Goal: Information Seeking & Learning: Learn about a topic

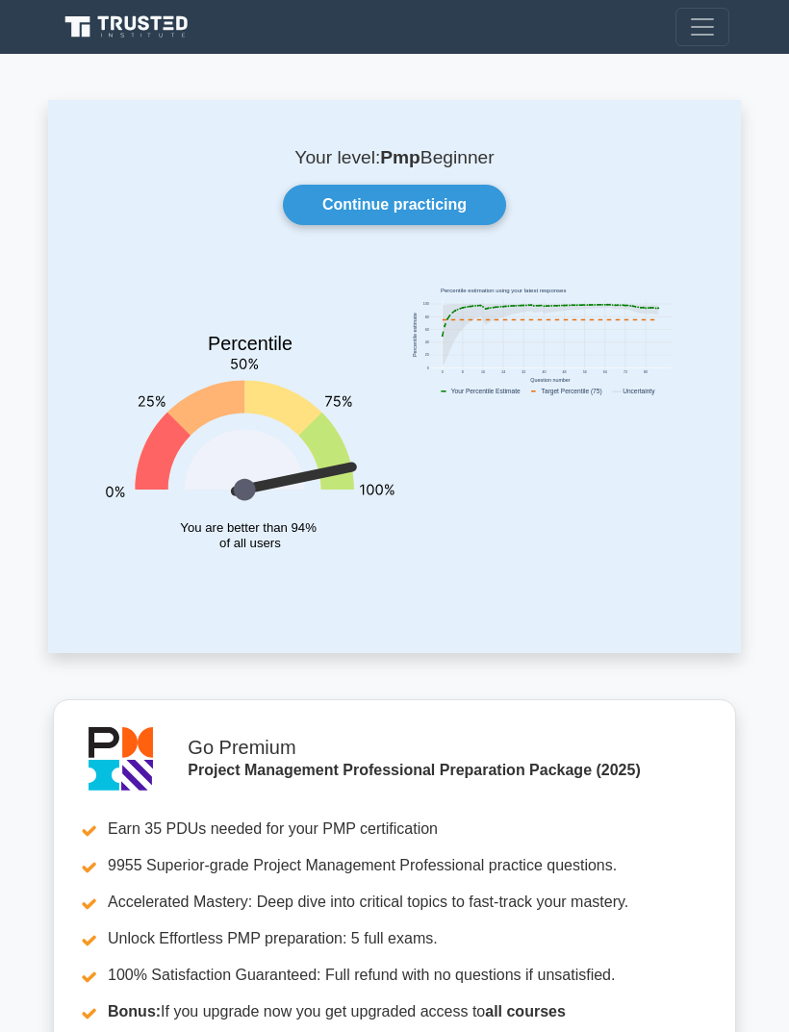
click at [460, 194] on link "Continue practicing" at bounding box center [394, 205] width 223 height 40
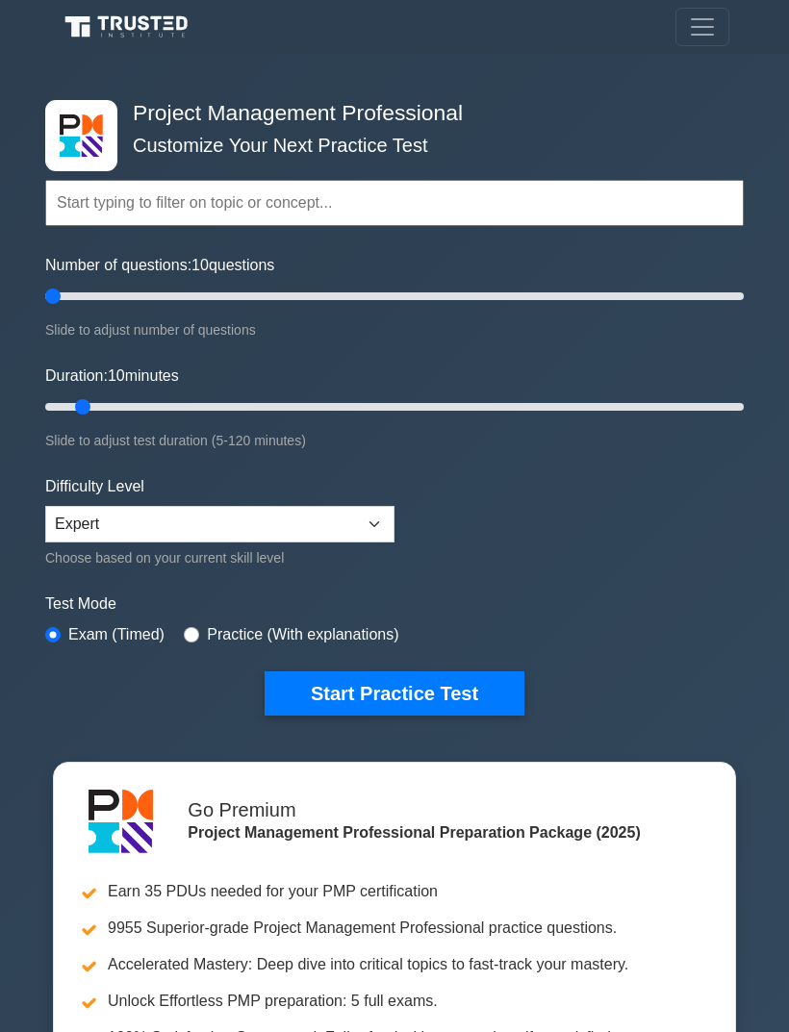
type input "5"
click at [445, 688] on button "Start Practice Test" at bounding box center [394, 693] width 260 height 44
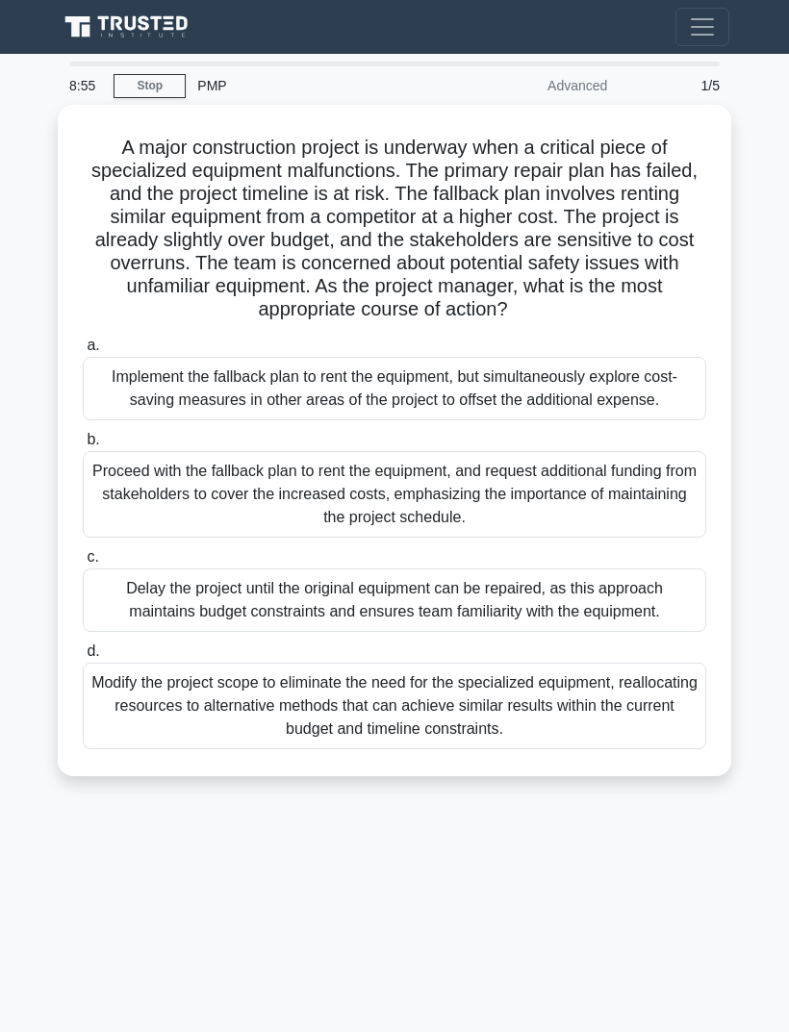
click at [110, 960] on div "8:55 Stop PMP Advanced 1/5 A major construction project is underway when a crit…" at bounding box center [394, 543] width 692 height 962
click at [138, 420] on div "Implement the fallback plan to rent the equipment, but simultaneously explore c…" at bounding box center [394, 388] width 623 height 63
click at [83, 352] on input "a. Implement the fallback plan to rent the equipment, but simultaneously explor…" at bounding box center [83, 345] width 0 height 13
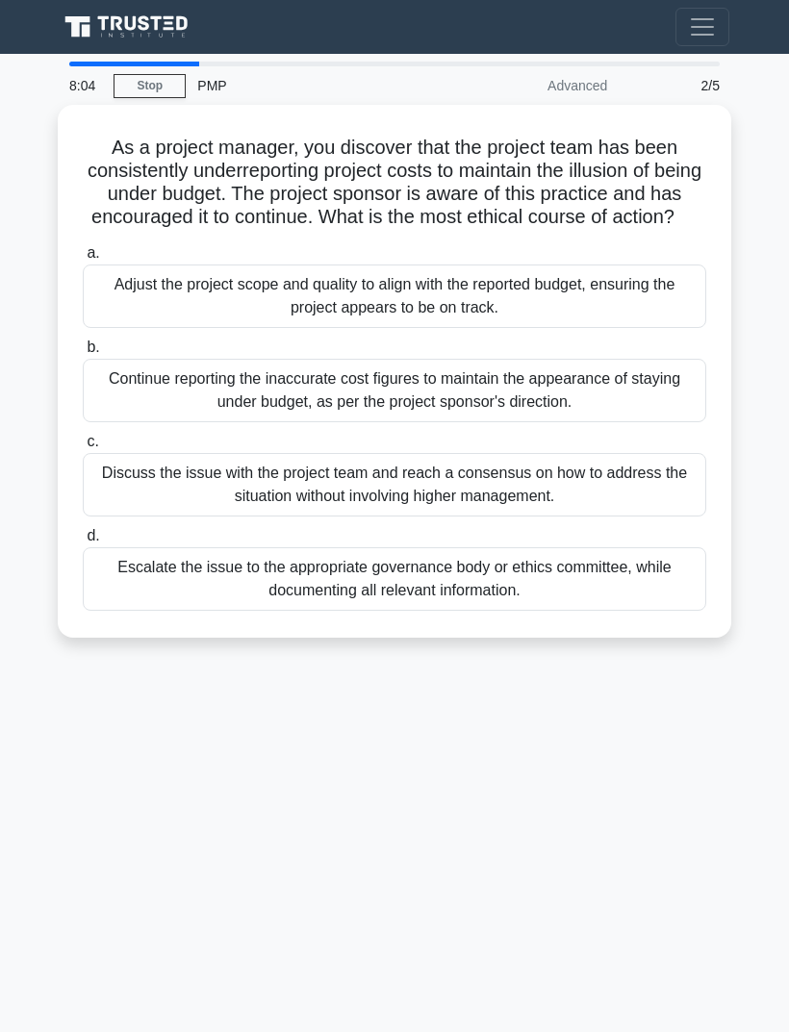
click at [131, 885] on div "8:04 Stop PMP Advanced 2/5 As a project manager, you discover that the project …" at bounding box center [394, 543] width 692 height 962
click at [159, 596] on div "Escalate the issue to the appropriate governance body or ethics committee, whil…" at bounding box center [394, 578] width 623 height 63
click at [83, 542] on input "d. Escalate the issue to the appropriate governance body or ethics committee, w…" at bounding box center [83, 536] width 0 height 13
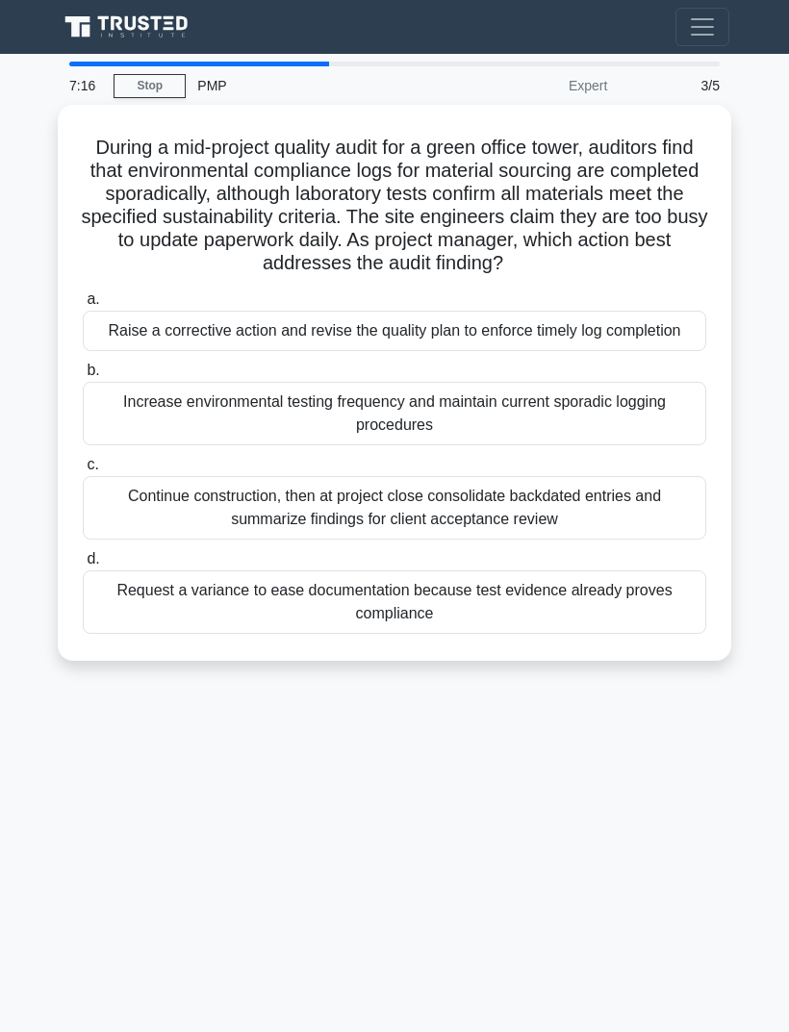
click at [153, 852] on div "7:16 Stop PMP Expert 3/5 During a mid-project quality audit for a green office …" at bounding box center [394, 543] width 692 height 962
click at [188, 634] on div "Request a variance to ease documentation because test evidence already proves c…" at bounding box center [394, 601] width 623 height 63
click at [83, 565] on input "d. Request a variance to ease documentation because test evidence already prove…" at bounding box center [83, 559] width 0 height 13
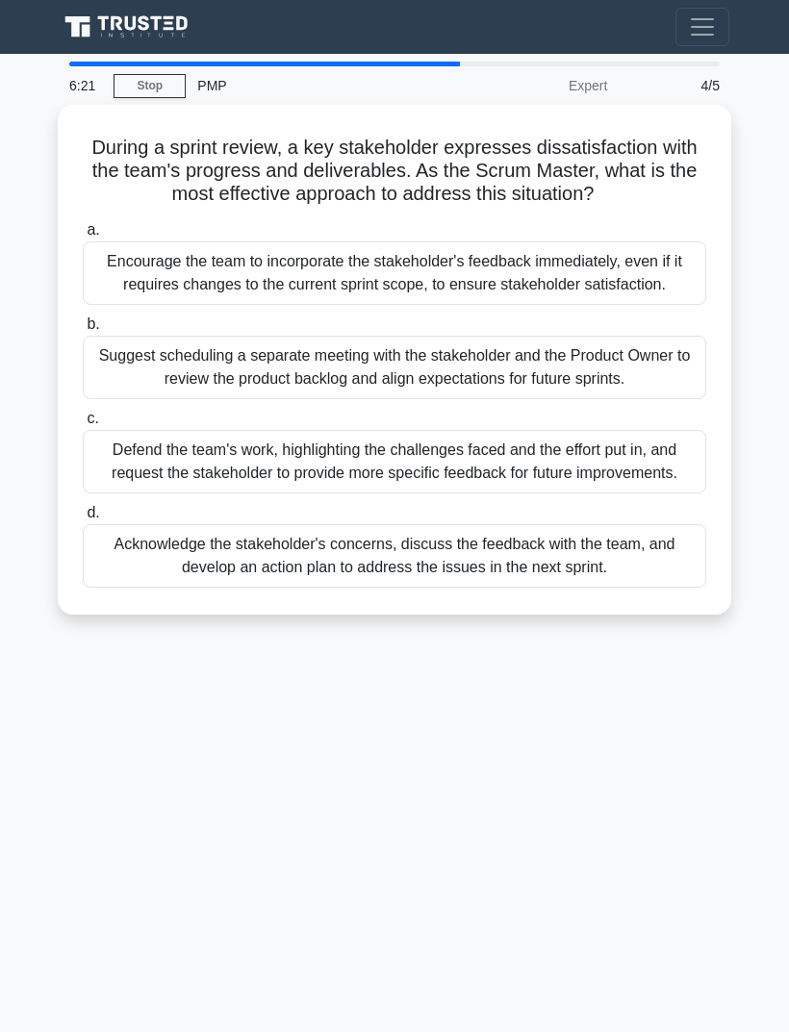
click at [615, 891] on div "6:21 Stop PMP Expert 4/5 During a sprint review, a key stakeholder expresses di…" at bounding box center [394, 543] width 692 height 962
click at [573, 399] on div "Suggest scheduling a separate meeting with the stakeholder and the Product Owne…" at bounding box center [394, 367] width 623 height 63
click at [83, 331] on input "b. Suggest scheduling a separate meeting with the stakeholder and the Product O…" at bounding box center [83, 324] width 0 height 13
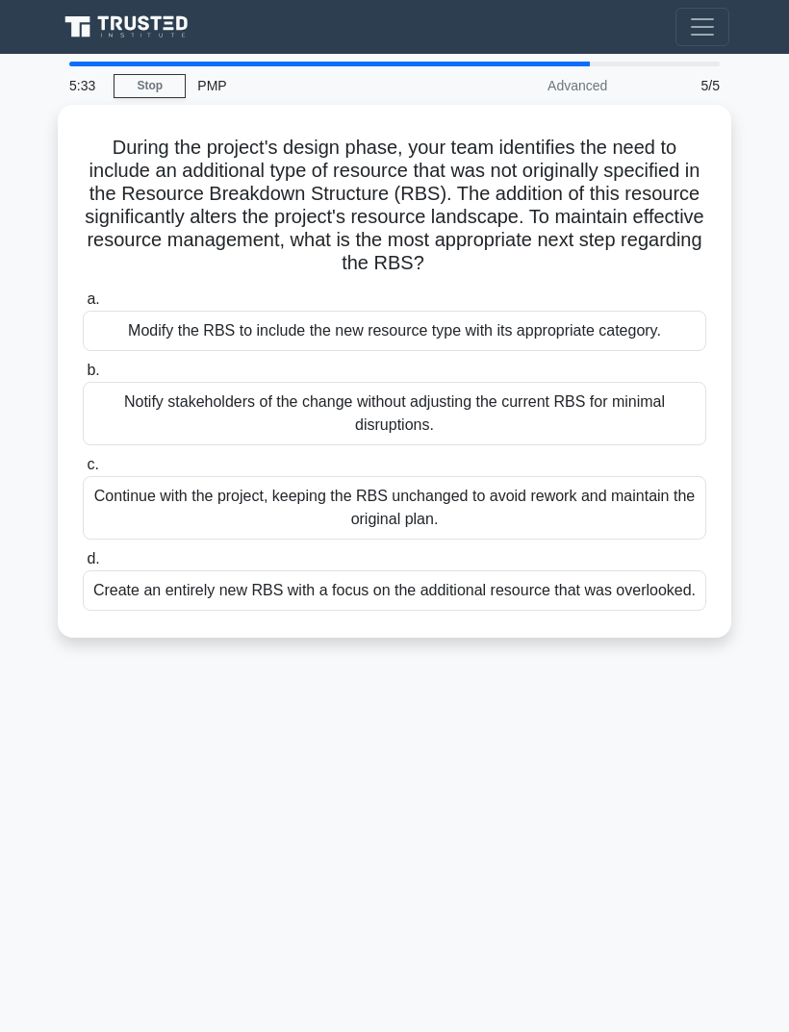
click at [633, 841] on div "5:33 Stop PMP Advanced 5/5 During the project's design phase, your team identif…" at bounding box center [394, 543] width 692 height 962
click at [632, 611] on div "Create an entirely new RBS with a focus on the additional resource that was ove…" at bounding box center [394, 590] width 623 height 40
click at [83, 565] on input "d. Create an entirely new RBS with a focus on the additional resource that was …" at bounding box center [83, 559] width 0 height 13
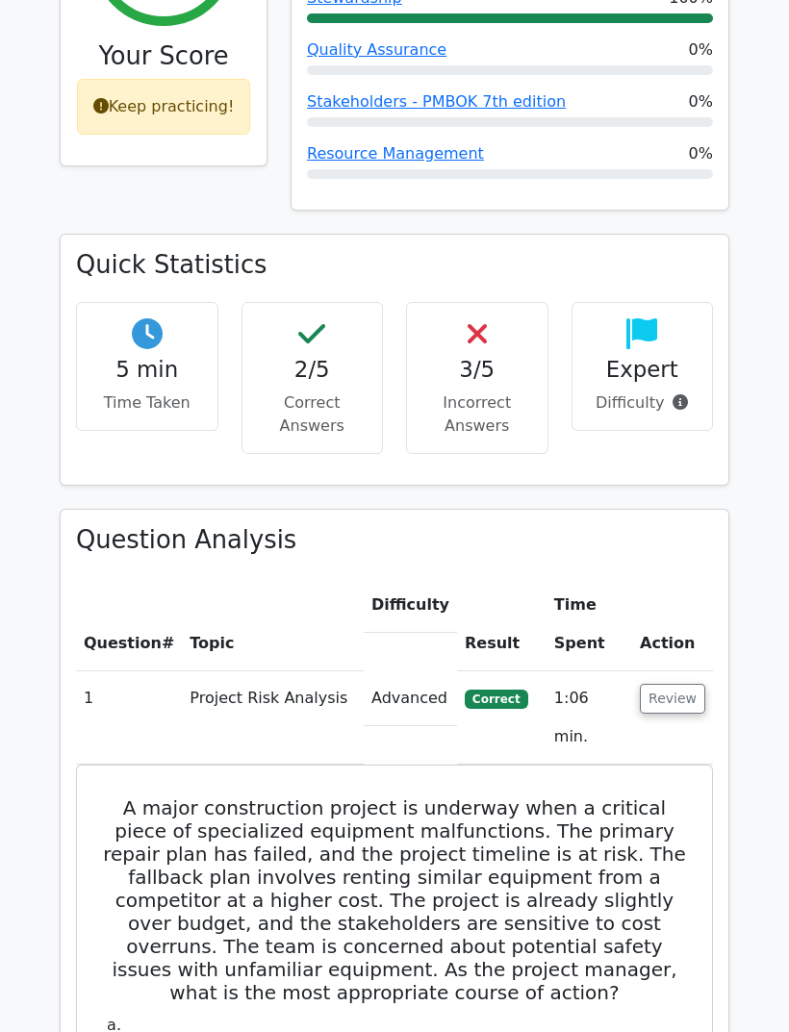
scroll to position [924, 0]
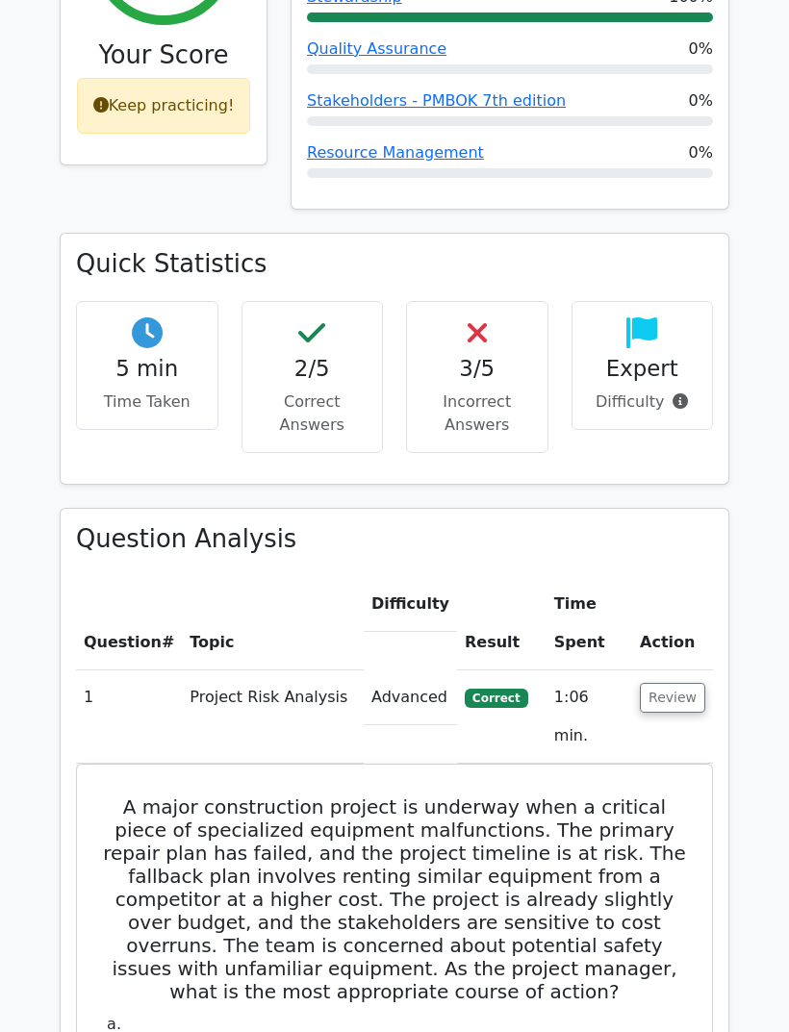
click at [668, 683] on button "Review" at bounding box center [672, 698] width 65 height 30
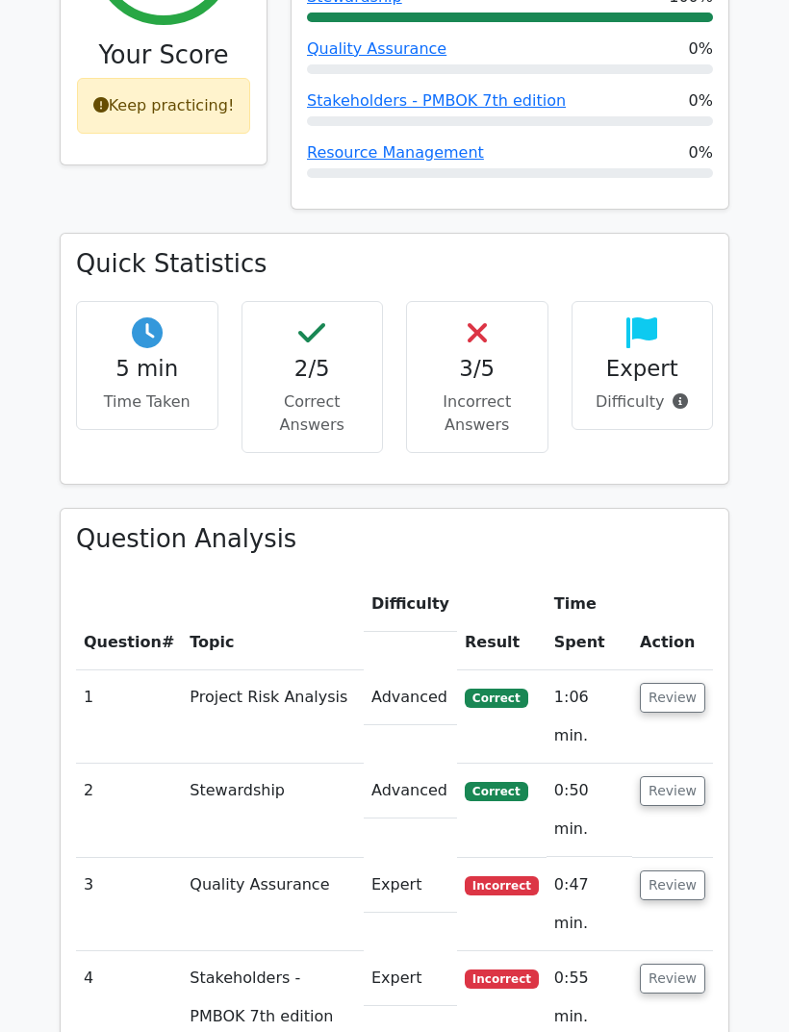
click at [681, 870] on button "Review" at bounding box center [672, 885] width 65 height 30
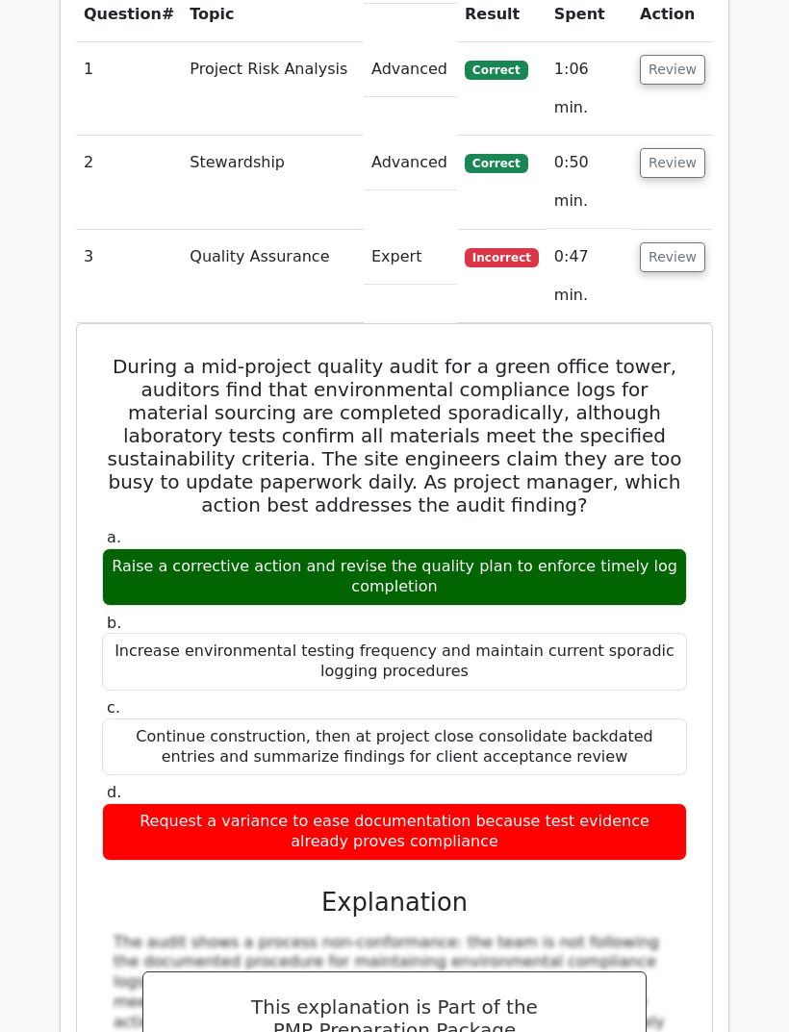
scroll to position [1595, 0]
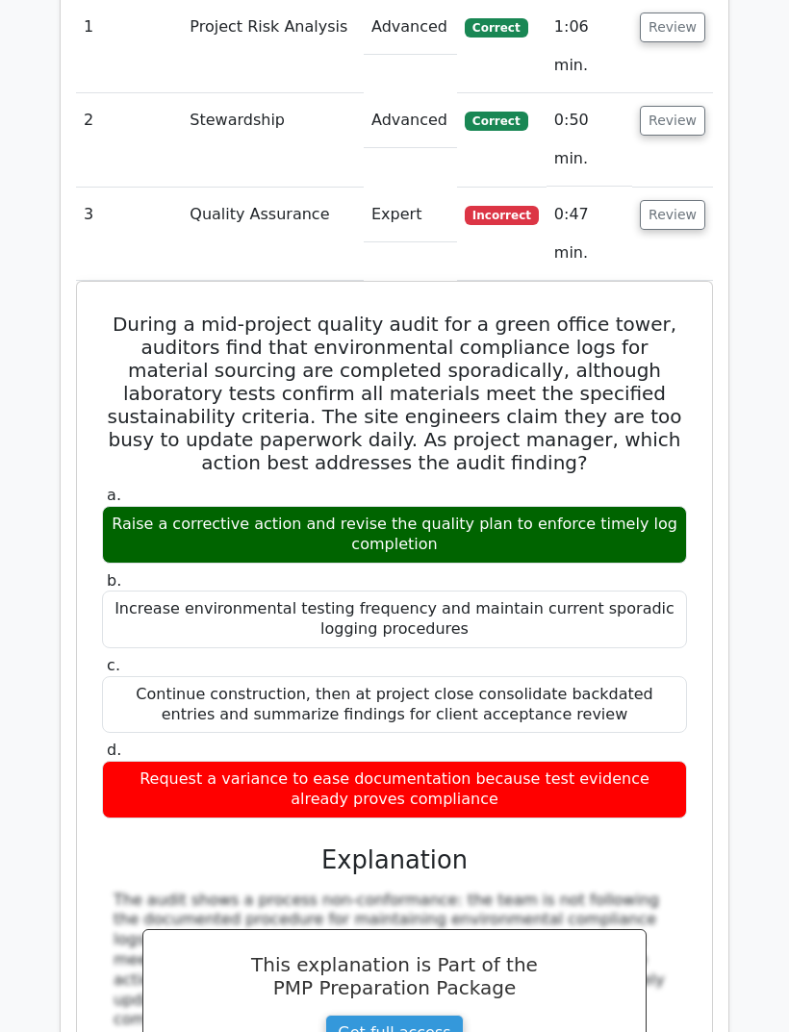
click at [691, 200] on button "Review" at bounding box center [672, 215] width 65 height 30
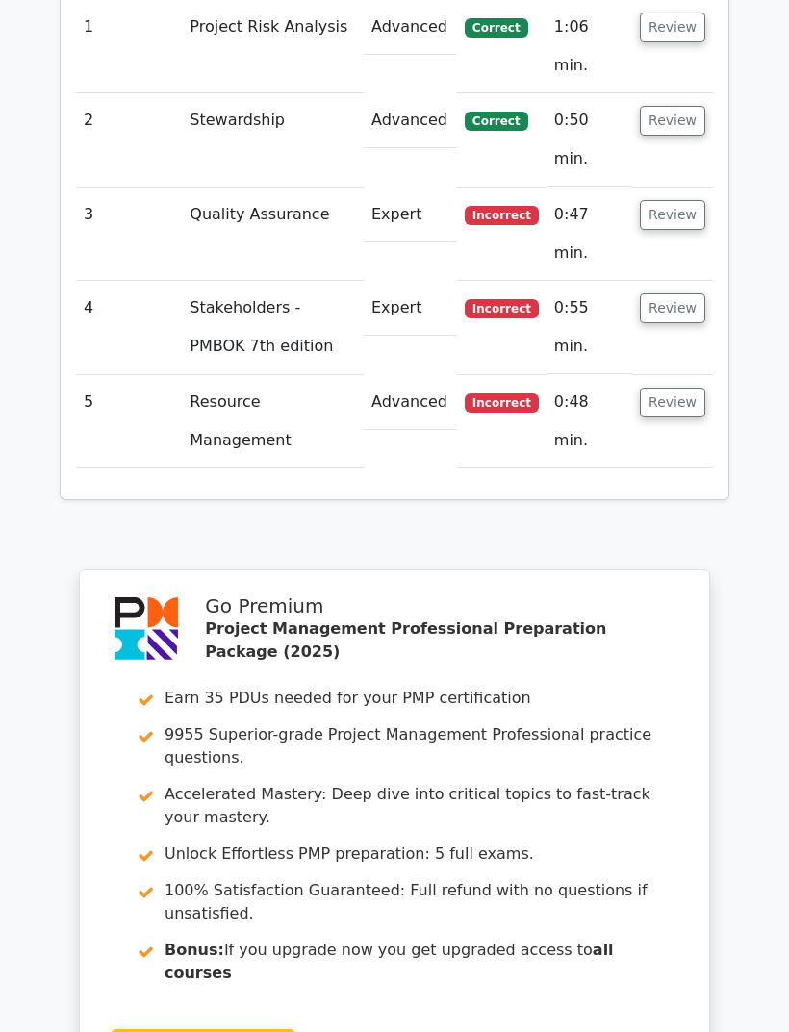
click at [682, 293] on button "Review" at bounding box center [672, 308] width 65 height 30
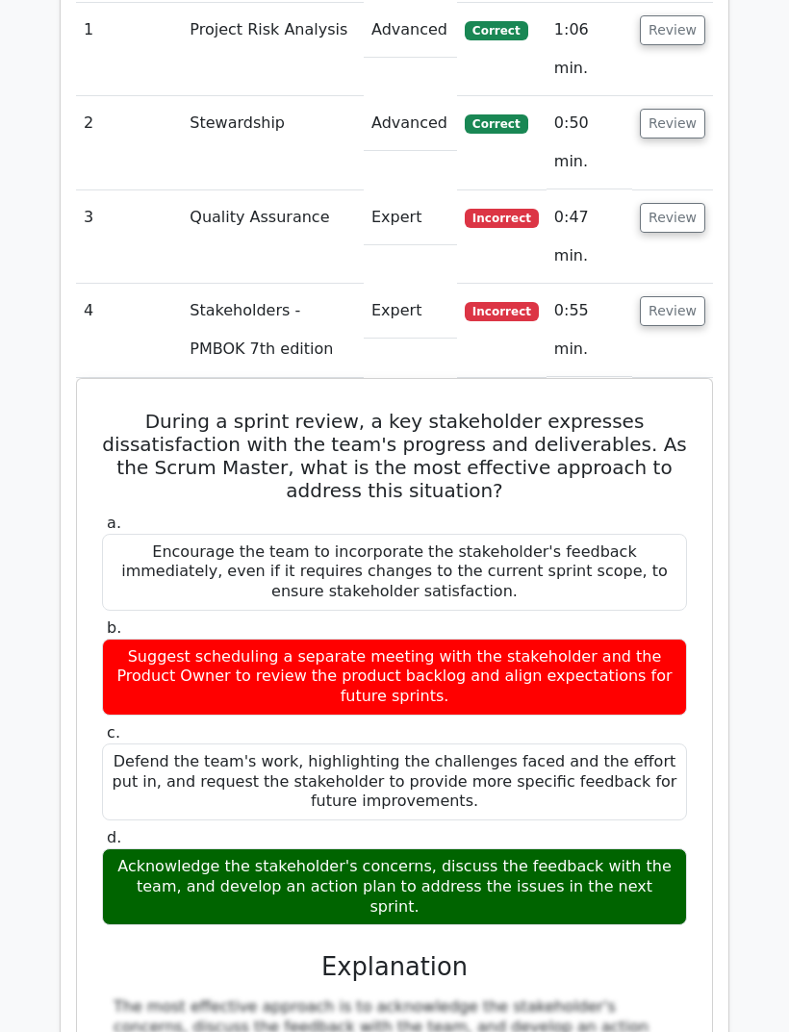
click at [681, 296] on button "Review" at bounding box center [672, 311] width 65 height 30
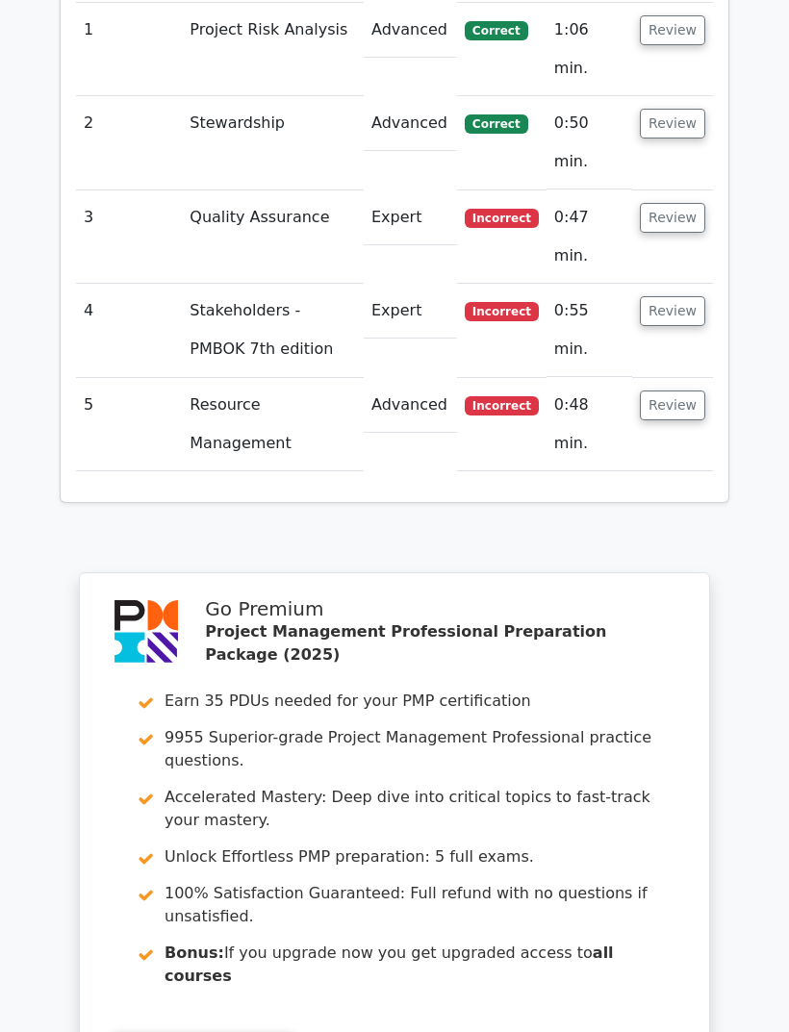
click at [686, 390] on button "Review" at bounding box center [672, 405] width 65 height 30
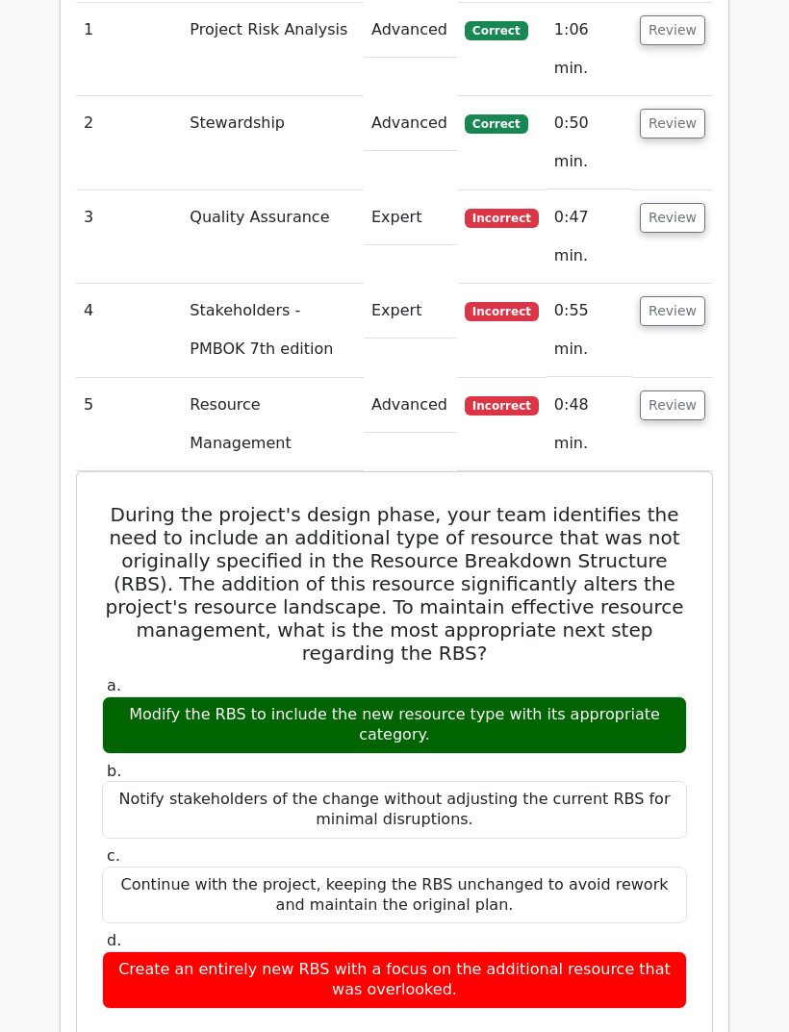
scroll to position [1588, 0]
